Goal: Task Accomplishment & Management: Complete application form

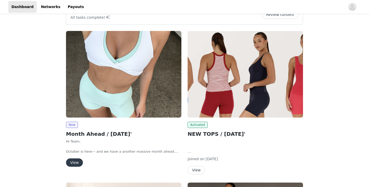
scroll to position [68, 0]
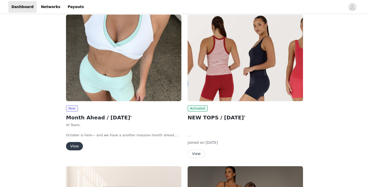
click at [74, 147] on button "View" at bounding box center [74, 146] width 17 height 8
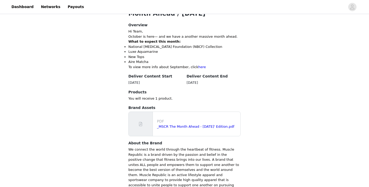
scroll to position [194, 0]
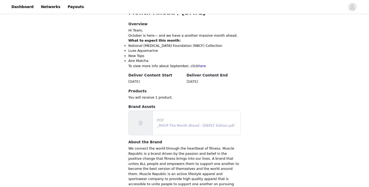
click at [189, 126] on link "_MSCR The Month Ahead - [DATE]' Edition.pdf" at bounding box center [195, 125] width 77 height 4
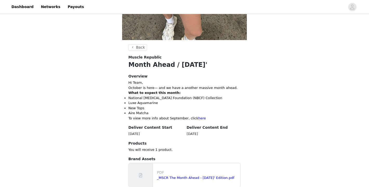
scroll to position [128, 0]
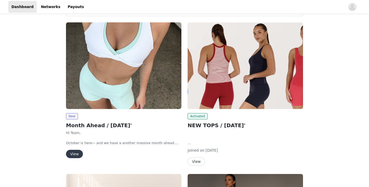
scroll to position [85, 0]
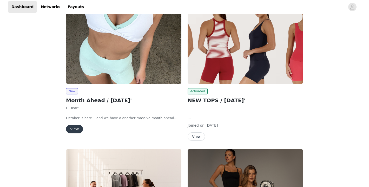
click at [73, 128] on button "View" at bounding box center [74, 129] width 17 height 8
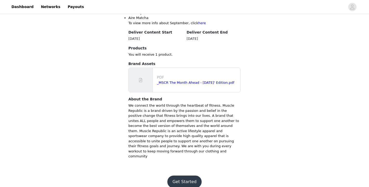
click at [180, 175] on button "Get Started" at bounding box center [184, 181] width 35 height 12
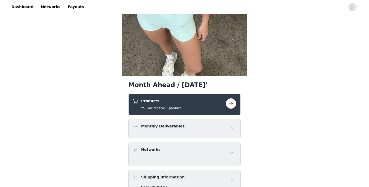
scroll to position [105, 0]
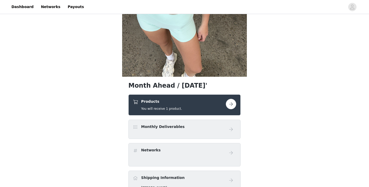
click at [232, 104] on button "button" at bounding box center [231, 104] width 10 height 10
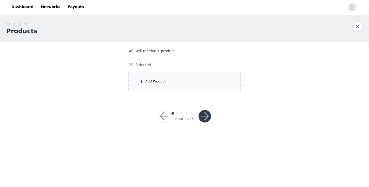
click at [188, 81] on div "Add Product" at bounding box center [184, 81] width 112 height 19
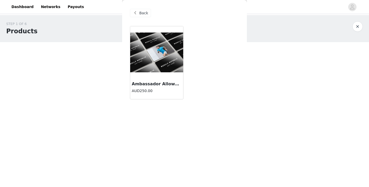
click at [158, 51] on img at bounding box center [156, 52] width 53 height 40
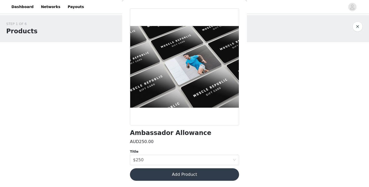
scroll to position [17, 0]
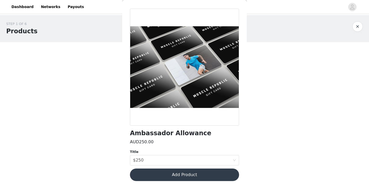
click at [205, 172] on button "Add Product" at bounding box center [184, 174] width 109 height 12
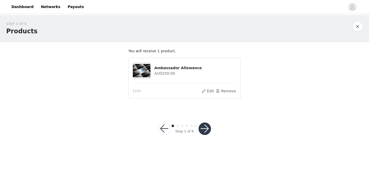
click at [203, 132] on button "button" at bounding box center [204, 128] width 12 height 12
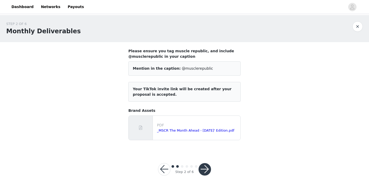
click at [207, 172] on button "button" at bounding box center [204, 169] width 12 height 12
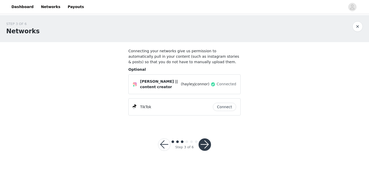
click at [203, 141] on button "button" at bounding box center [204, 144] width 12 height 12
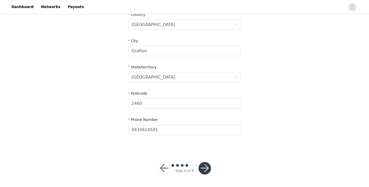
scroll to position [167, 0]
click at [202, 169] on button "button" at bounding box center [204, 168] width 12 height 12
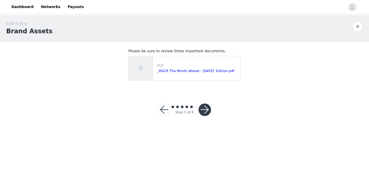
click at [206, 111] on button "button" at bounding box center [204, 109] width 12 height 12
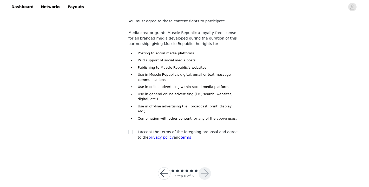
scroll to position [30, 0]
click at [131, 130] on input "checkbox" at bounding box center [130, 132] width 4 height 4
checkbox input "true"
click at [206, 167] on button "button" at bounding box center [204, 173] width 12 height 12
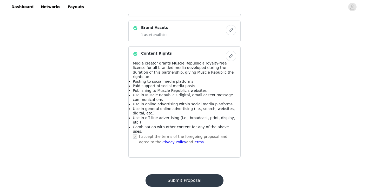
click at [203, 174] on button "Submit Proposal" at bounding box center [184, 180] width 78 height 12
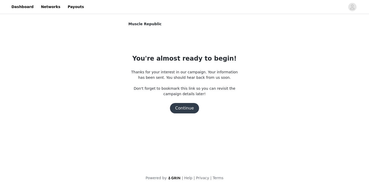
click at [191, 111] on button "Continue" at bounding box center [184, 108] width 29 height 10
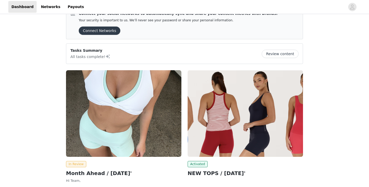
scroll to position [12, 0]
click at [72, 10] on link "Payouts" at bounding box center [75, 7] width 23 height 12
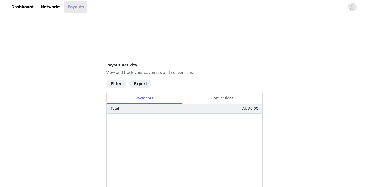
scroll to position [42, 0]
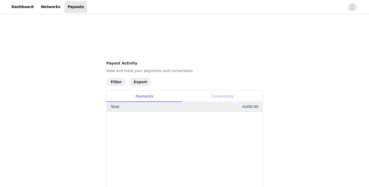
click at [231, 98] on div "Conversions" at bounding box center [222, 96] width 80 height 12
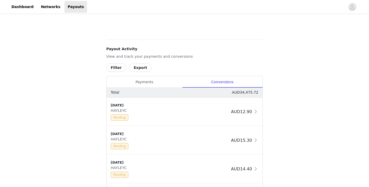
scroll to position [226, 0]
click at [117, 69] on button "Filter" at bounding box center [116, 67] width 20 height 8
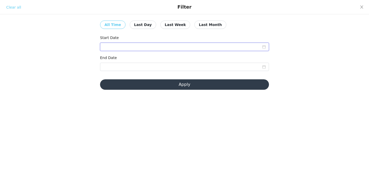
click at [140, 45] on input at bounding box center [184, 47] width 169 height 8
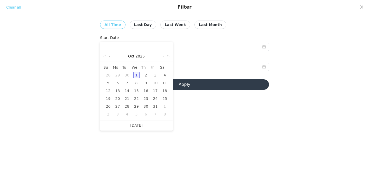
click at [111, 55] on link at bounding box center [110, 56] width 5 height 10
click at [116, 75] on div "1" at bounding box center [117, 75] width 6 height 6
type input "09/01/2025"
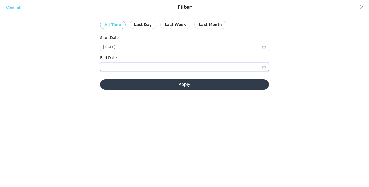
click at [140, 69] on input at bounding box center [184, 67] width 169 height 8
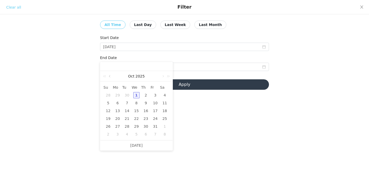
click at [111, 75] on link at bounding box center [110, 76] width 5 height 10
click at [125, 124] on div "30" at bounding box center [127, 126] width 6 height 6
type input "09/30/2025"
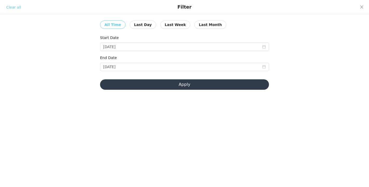
click at [151, 88] on button "Apply" at bounding box center [184, 84] width 169 height 10
